Goal: Download file/media

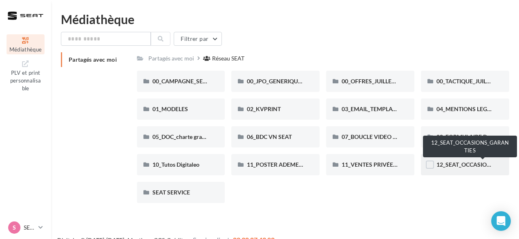
click at [453, 164] on span "12_SEAT_OCCASIONS_GARANTIES" at bounding box center [482, 164] width 92 height 7
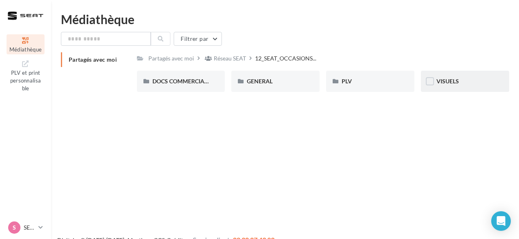
click at [452, 84] on span "VISUELS" at bounding box center [447, 81] width 22 height 7
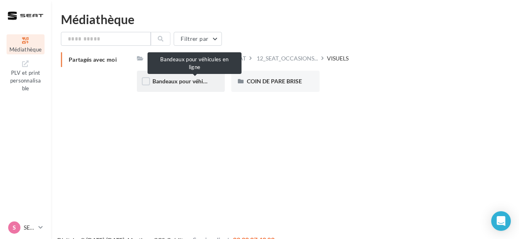
click at [191, 81] on span "Bandeaux pour véhicules en ligne" at bounding box center [194, 81] width 85 height 7
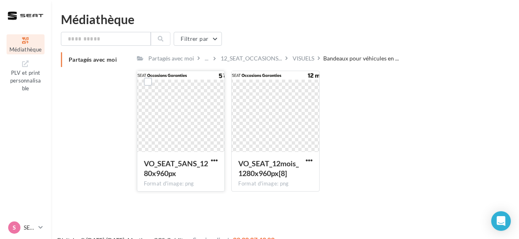
click at [183, 82] on div at bounding box center [180, 112] width 87 height 82
click at [210, 161] on button "button" at bounding box center [214, 161] width 10 height 8
click at [174, 179] on button "Télécharger" at bounding box center [179, 176] width 82 height 21
click at [39, 230] on icon at bounding box center [40, 227] width 4 height 7
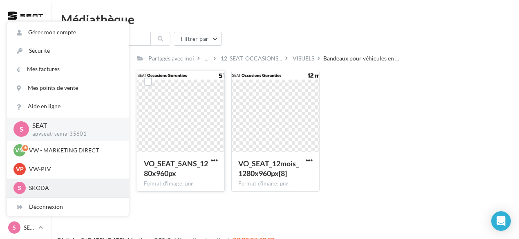
click at [43, 188] on p "SKODA" at bounding box center [74, 188] width 90 height 8
